Goal: Information Seeking & Learning: Find specific fact

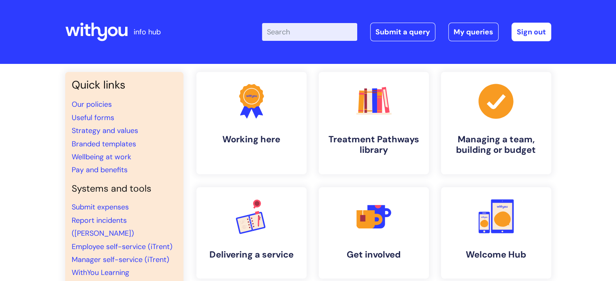
click at [286, 30] on input "Enter your search term here..." at bounding box center [309, 32] width 95 height 18
type input "pay"
click button "Search" at bounding box center [0, 0] width 0 height 0
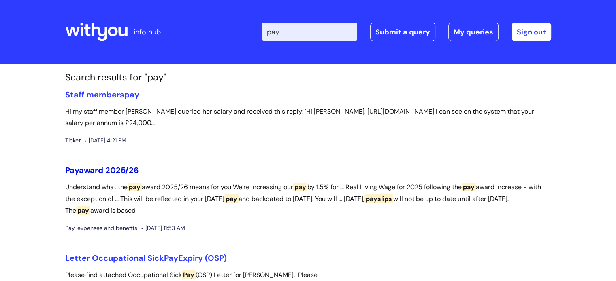
click at [102, 169] on link "Pay award 2025/26" at bounding box center [102, 170] width 74 height 11
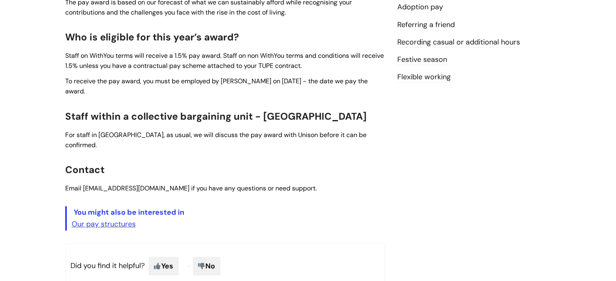
scroll to position [294, 0]
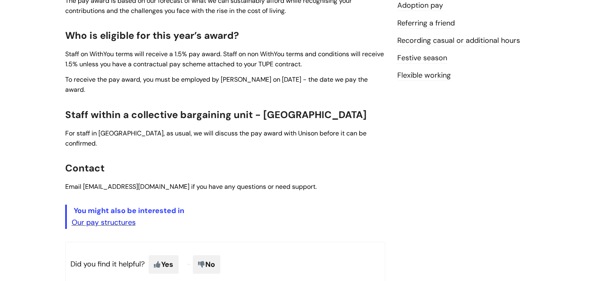
click at [101, 218] on link "Our pay structures" at bounding box center [104, 223] width 64 height 10
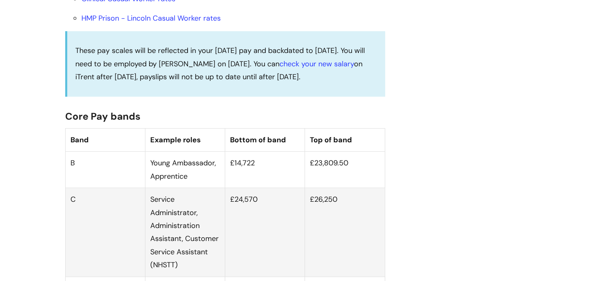
scroll to position [395, 0]
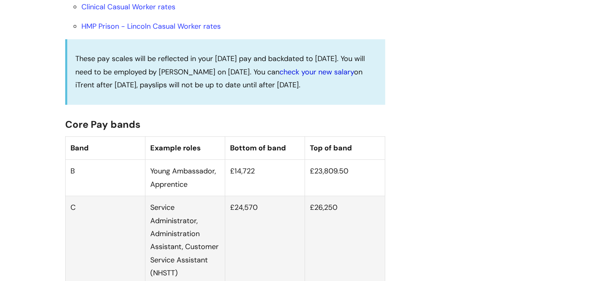
click at [313, 77] on link "check your new salary" at bounding box center [316, 72] width 75 height 10
